Goal: Download file/media

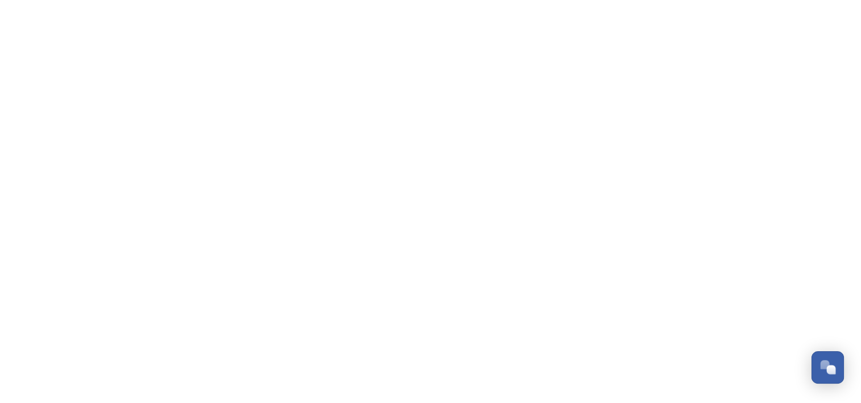
scroll to position [580, 0]
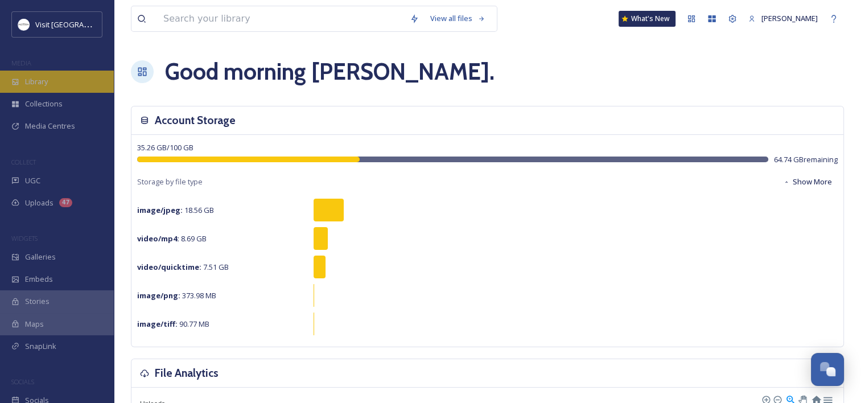
click at [46, 85] on span "Library" at bounding box center [36, 81] width 23 height 11
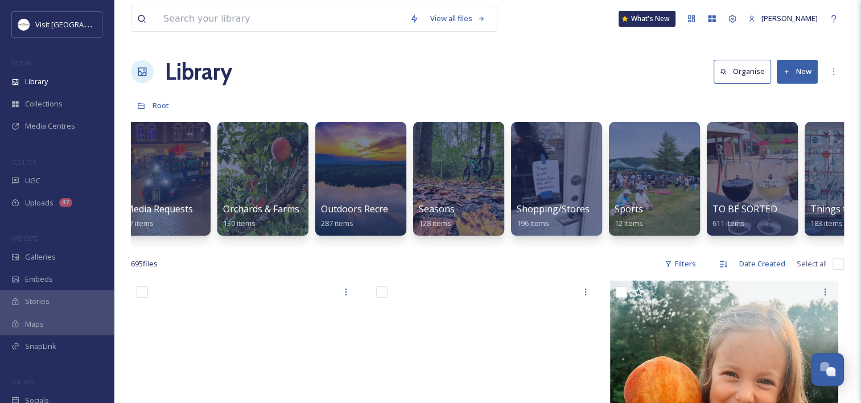
scroll to position [0, 1060]
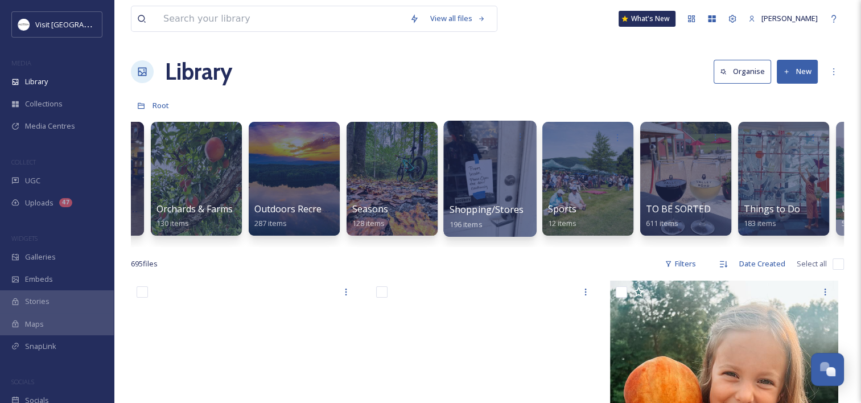
click at [479, 201] on div at bounding box center [489, 179] width 93 height 116
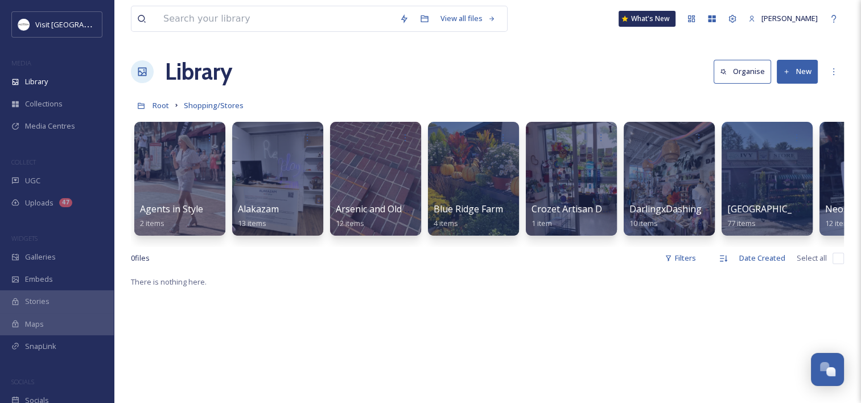
click at [789, 72] on icon at bounding box center [786, 71] width 7 height 7
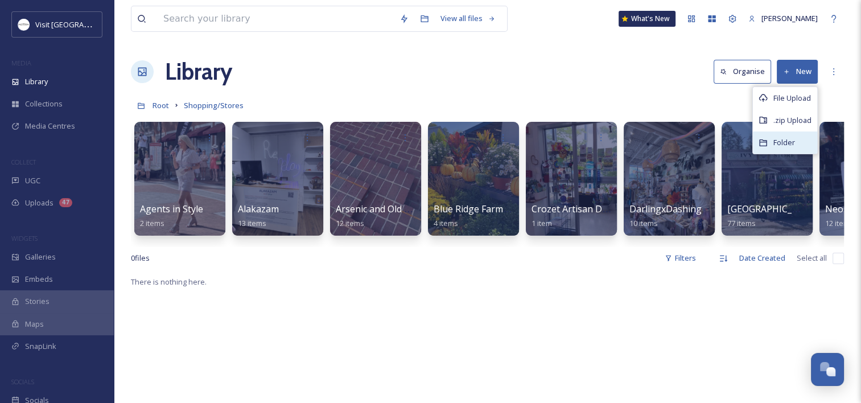
click at [765, 141] on icon at bounding box center [762, 142] width 7 height 7
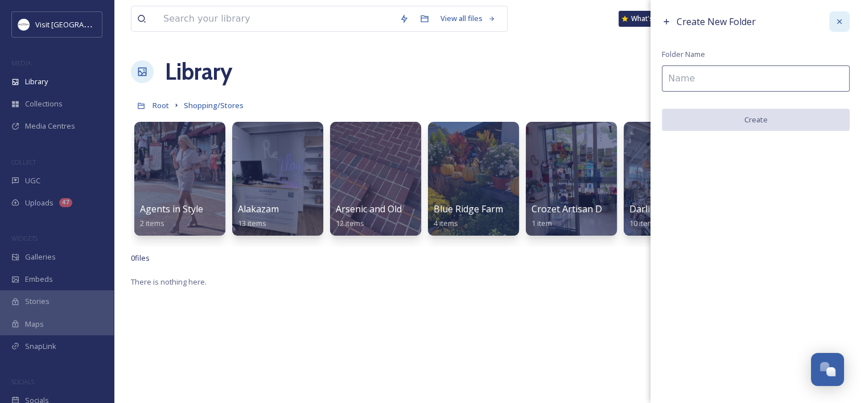
click at [843, 26] on icon at bounding box center [839, 21] width 9 height 9
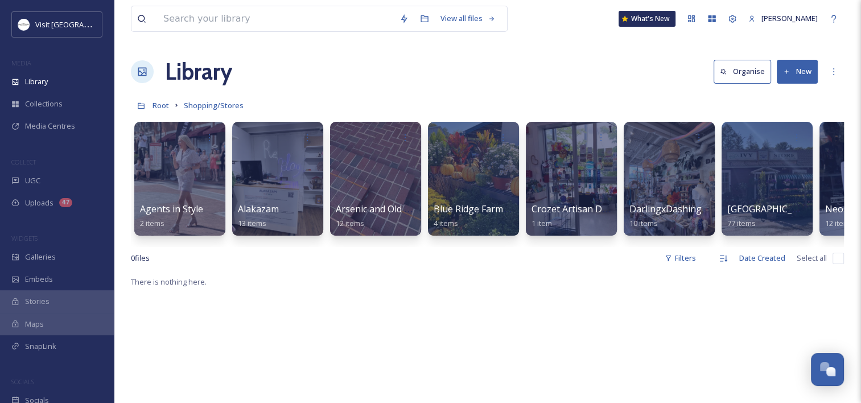
click at [795, 71] on button "New" at bounding box center [797, 71] width 41 height 23
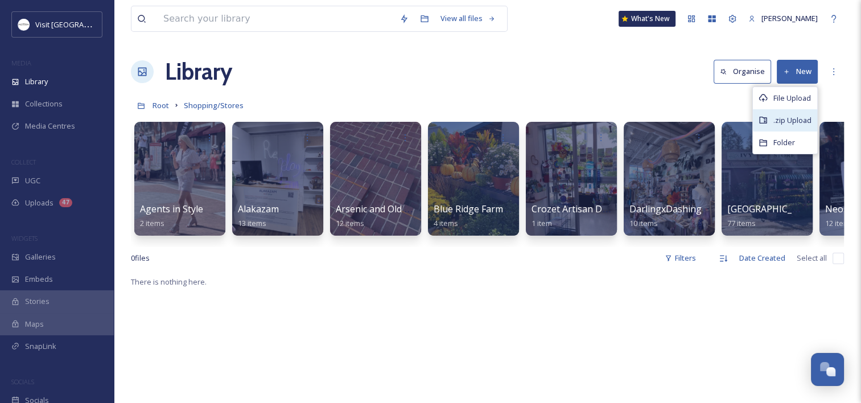
click at [774, 119] on span ".zip Upload" at bounding box center [792, 120] width 38 height 11
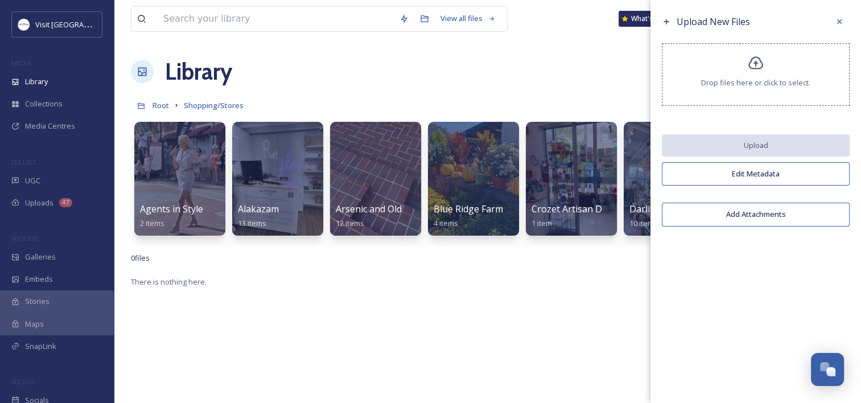
click at [768, 57] on div "Drop files here or click to select." at bounding box center [756, 74] width 188 height 63
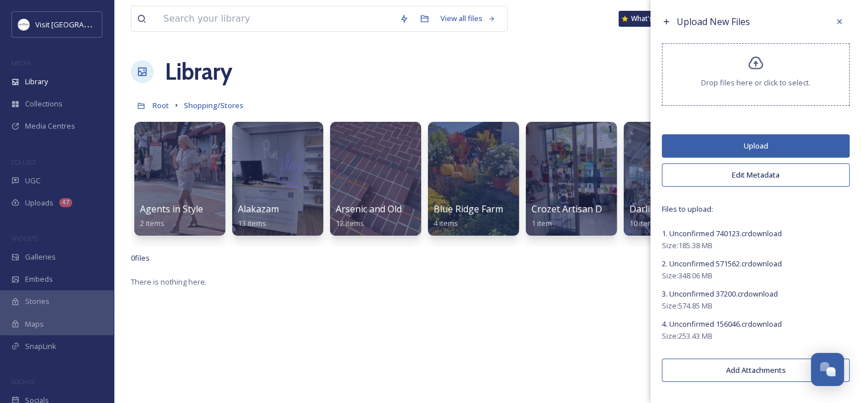
click at [733, 139] on button "Upload" at bounding box center [756, 145] width 188 height 23
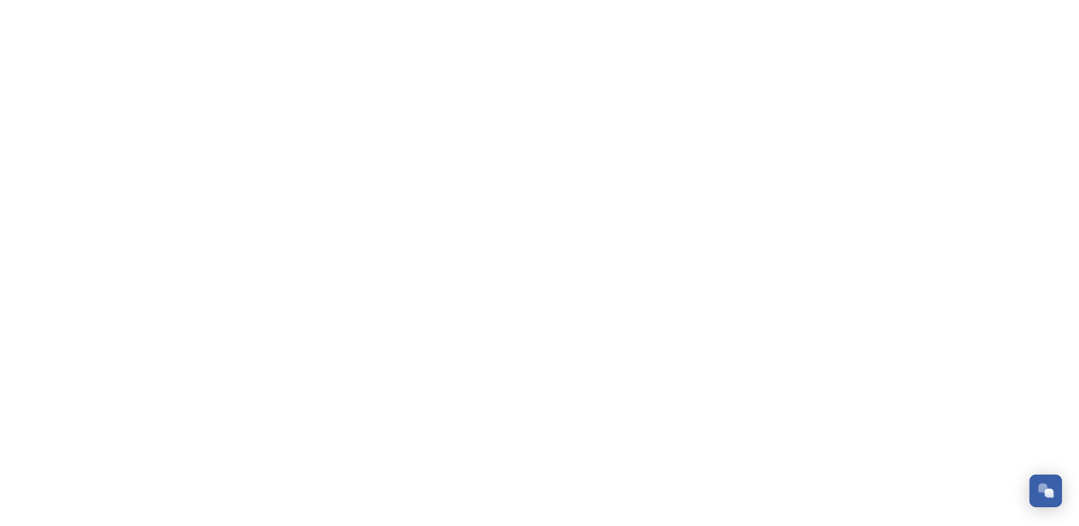
scroll to position [530, 0]
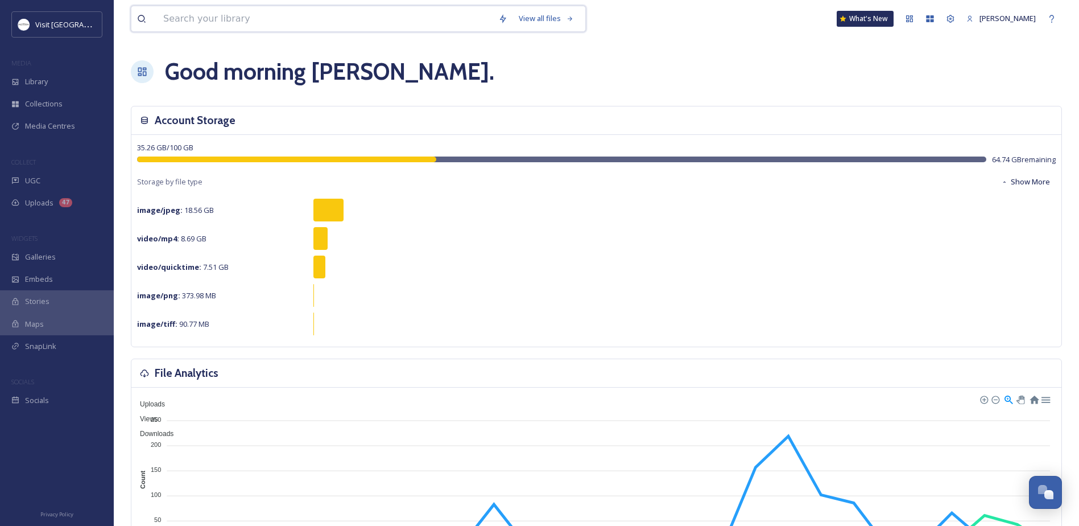
click at [295, 28] on input at bounding box center [325, 18] width 335 height 25
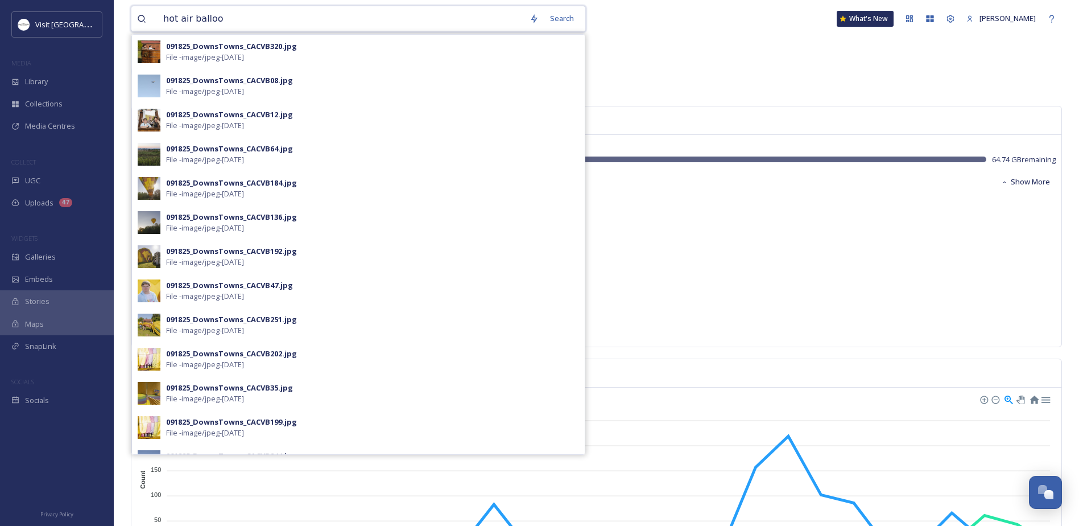
type input "hot air balloon"
click at [558, 19] on div "Search Press Enter to search" at bounding box center [555, 18] width 48 height 22
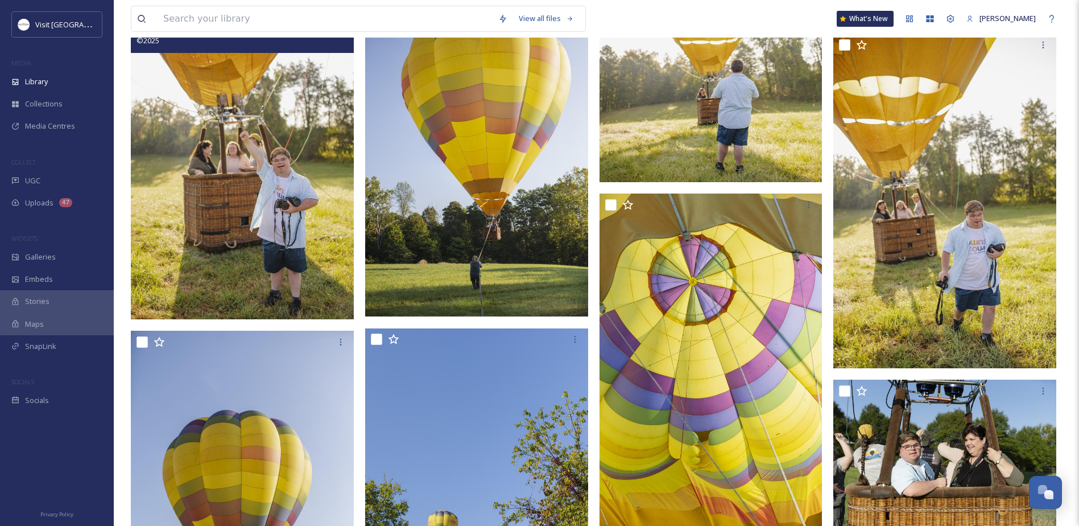
scroll to position [2959, 0]
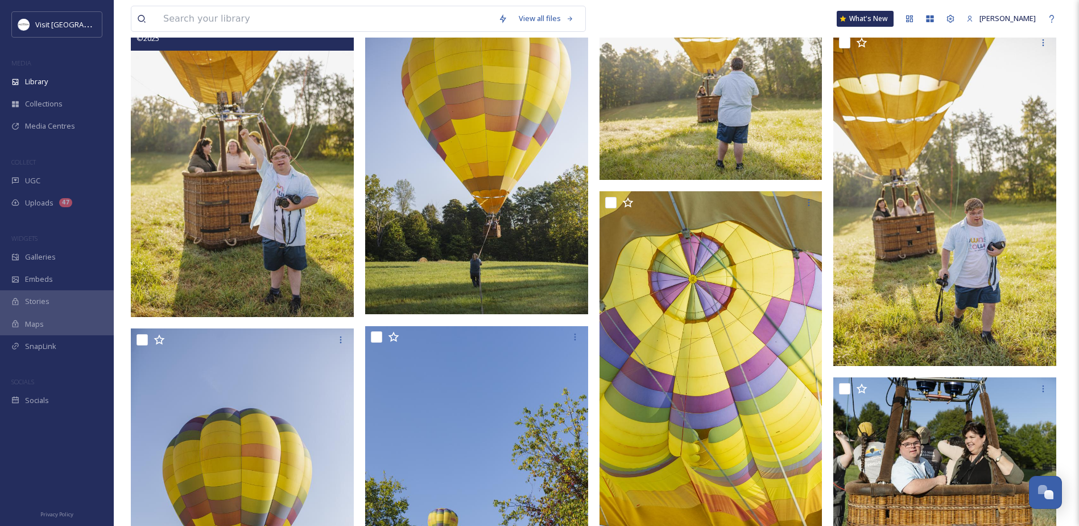
click at [212, 143] on img at bounding box center [242, 149] width 223 height 335
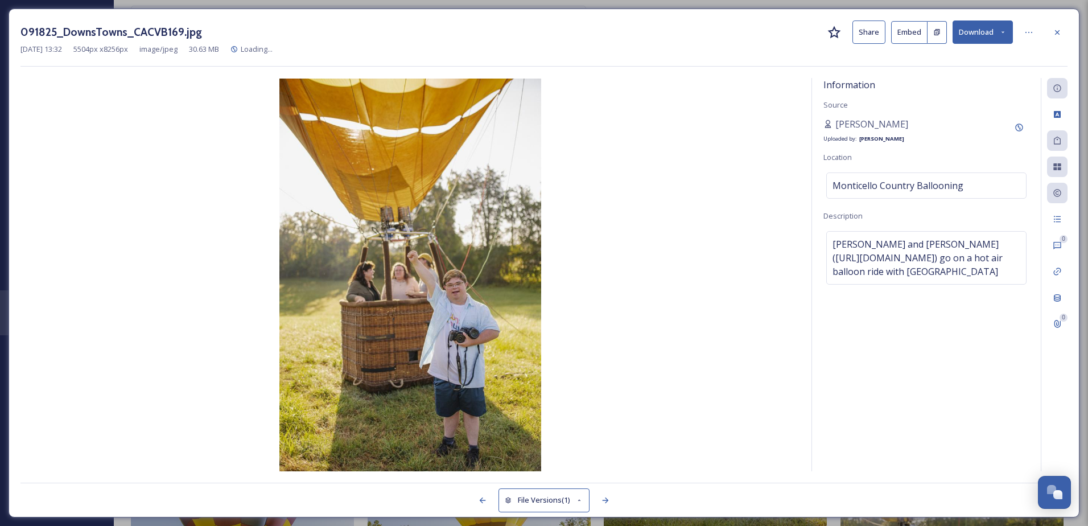
click at [993, 26] on button "Download" at bounding box center [983, 31] width 60 height 23
click at [950, 61] on span "Download Original (5504 x 8256)" at bounding box center [953, 58] width 108 height 11
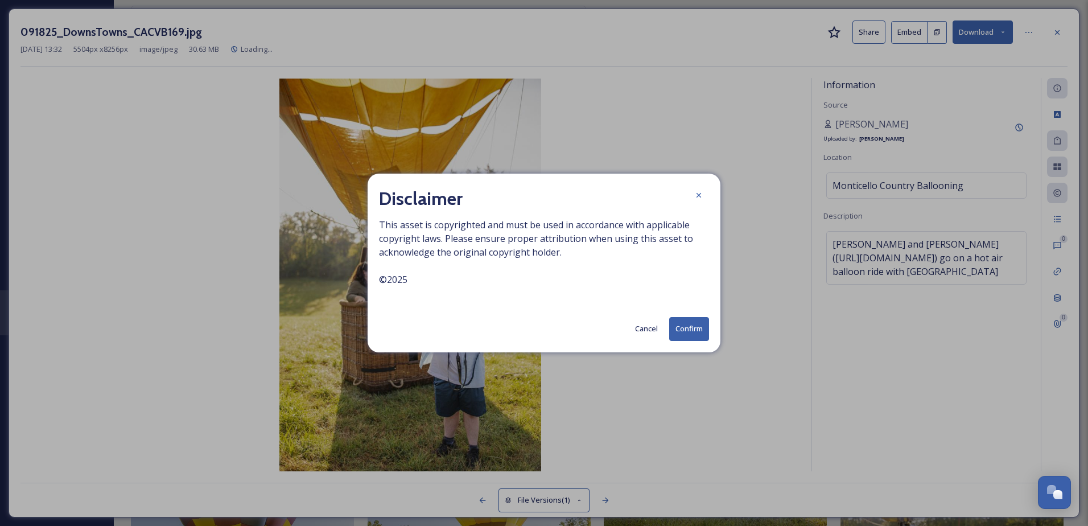
click at [687, 329] on button "Confirm" at bounding box center [689, 328] width 40 height 23
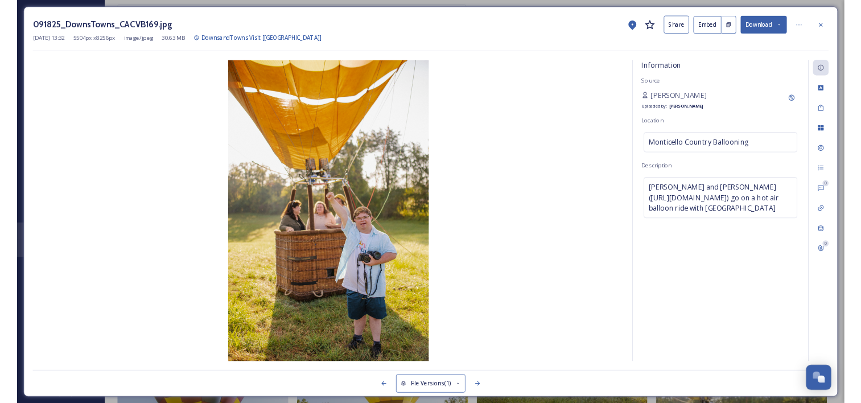
scroll to position [581, 0]
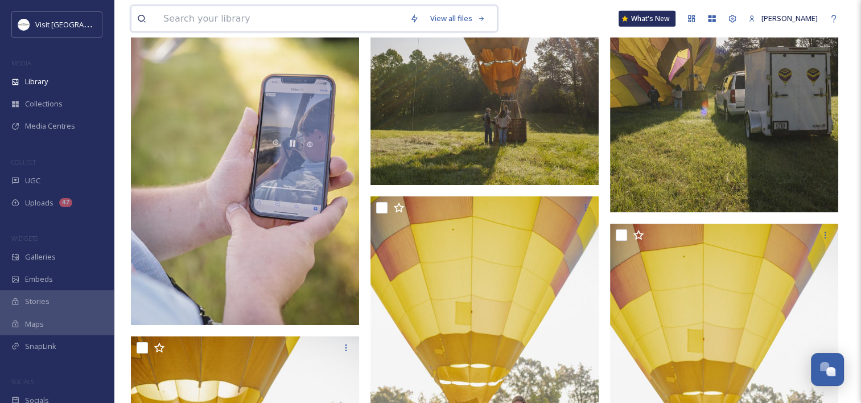
click at [278, 20] on input at bounding box center [281, 18] width 246 height 25
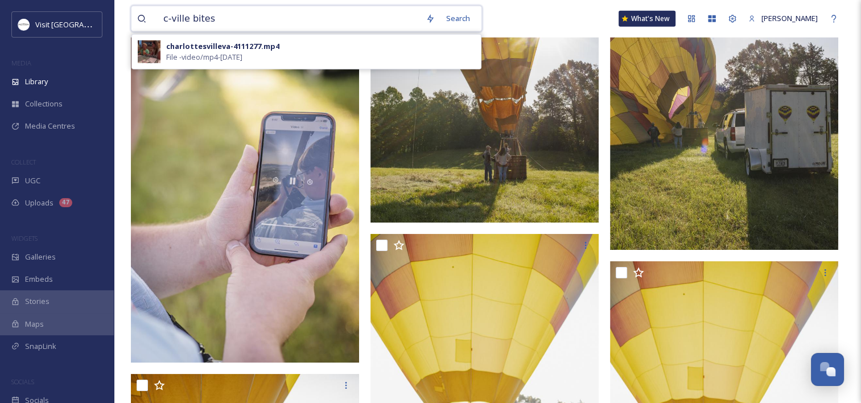
drag, startPoint x: 225, startPoint y: 24, endPoint x: 117, endPoint y: -2, distance: 111.2
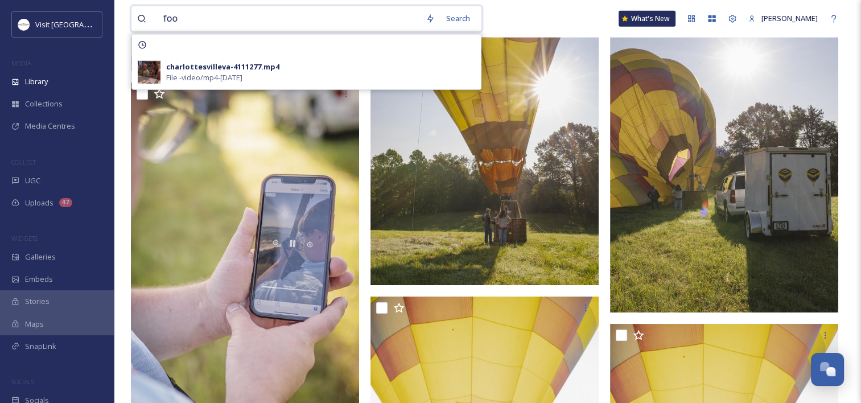
type input "food"
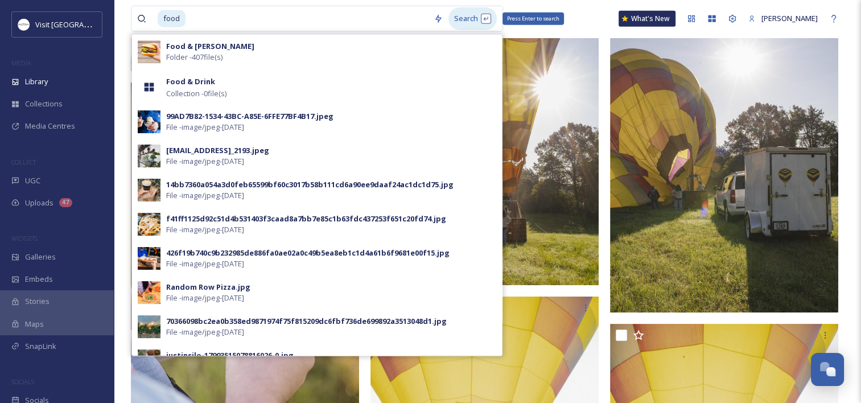
click at [459, 13] on div "Search Press Enter to search" at bounding box center [472, 18] width 48 height 22
